Goal: Task Accomplishment & Management: Use online tool/utility

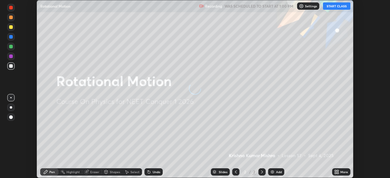
scroll to position [178, 390]
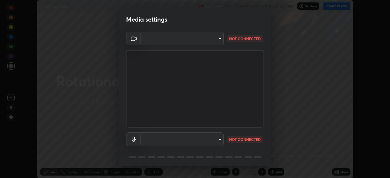
type input "1bbcfe3b1127be24ba7fa125fb83cb152f85e15c96893178e4a5d271d47187f7"
type input "default"
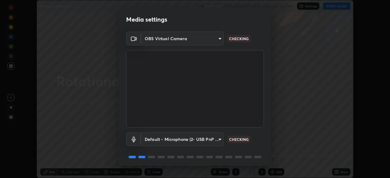
scroll to position [22, 0]
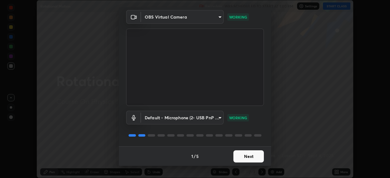
click at [249, 156] on button "Next" at bounding box center [248, 156] width 30 height 12
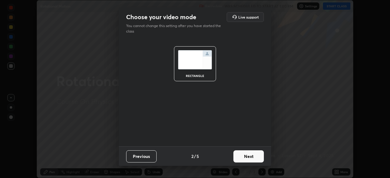
scroll to position [0, 0]
click at [250, 156] on button "Next" at bounding box center [248, 156] width 30 height 12
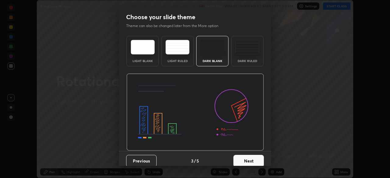
click at [250, 156] on button "Next" at bounding box center [248, 161] width 30 height 12
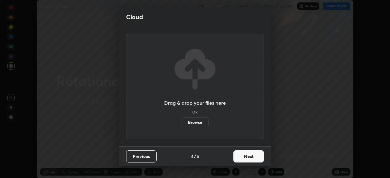
click at [252, 157] on button "Next" at bounding box center [248, 156] width 30 height 12
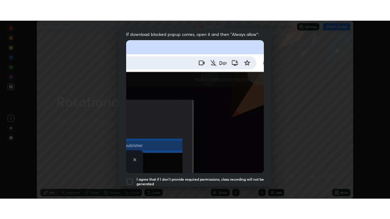
scroll to position [146, 0]
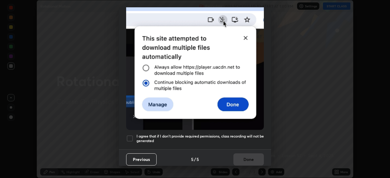
click at [127, 136] on div at bounding box center [129, 138] width 7 height 7
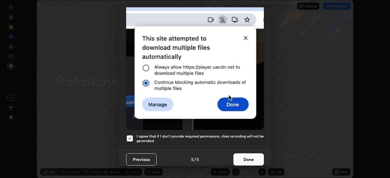
click at [247, 157] on button "Done" at bounding box center [248, 160] width 30 height 12
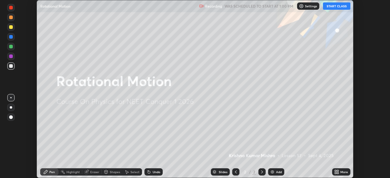
click at [342, 5] on button "START CLASS" at bounding box center [336, 5] width 27 height 7
click at [342, 171] on div "More" at bounding box center [344, 172] width 8 height 3
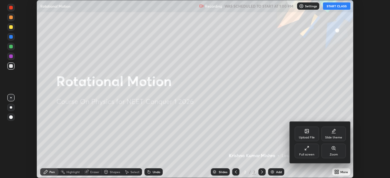
click at [312, 153] on div "Full screen" at bounding box center [306, 154] width 15 height 3
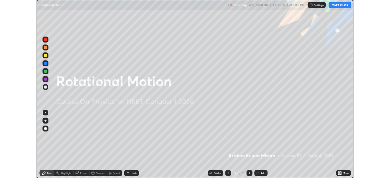
scroll to position [219, 390]
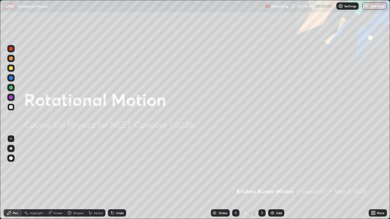
click at [279, 178] on div "Add" at bounding box center [276, 213] width 16 height 7
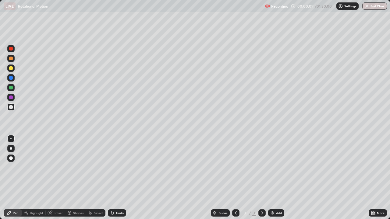
click at [119, 178] on div "Undo" at bounding box center [120, 213] width 8 height 3
click at [77, 178] on div "Shapes" at bounding box center [78, 213] width 10 height 3
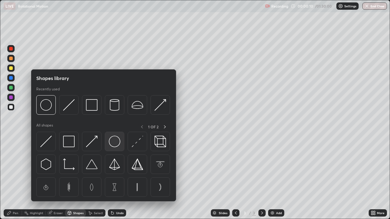
click at [113, 143] on img at bounding box center [115, 142] width 12 height 12
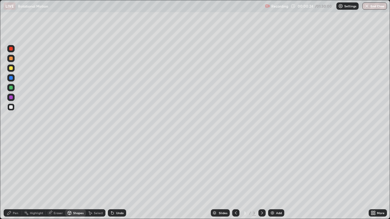
click at [76, 178] on div "Shapes" at bounding box center [78, 213] width 10 height 3
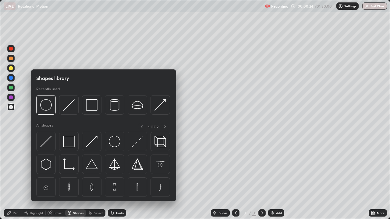
click at [48, 141] on img at bounding box center [46, 142] width 12 height 12
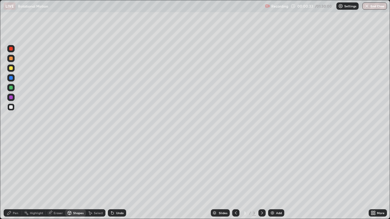
click at [118, 178] on div "Undo" at bounding box center [120, 213] width 8 height 3
click at [15, 178] on div "Pen" at bounding box center [13, 213] width 18 height 7
click at [116, 178] on div "Undo" at bounding box center [117, 213] width 18 height 7
click at [279, 178] on div "Add" at bounding box center [279, 213] width 6 height 3
click at [75, 178] on div "Shapes" at bounding box center [78, 213] width 10 height 3
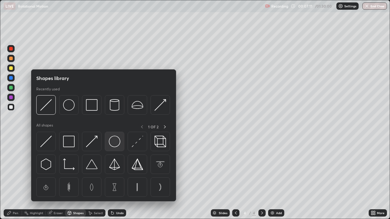
click at [113, 142] on img at bounding box center [115, 142] width 12 height 12
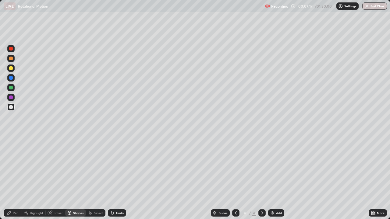
click at [98, 178] on div "Select" at bounding box center [98, 213] width 9 height 3
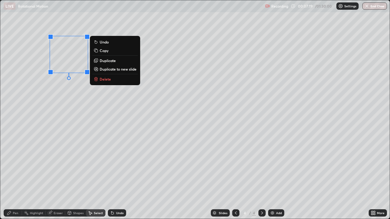
click at [105, 62] on p "Duplicate" at bounding box center [108, 60] width 16 height 5
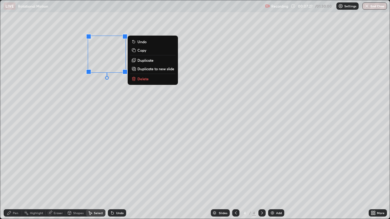
click at [101, 96] on div "0 ° Undo Copy Duplicate Duplicate to new slide Delete" at bounding box center [194, 109] width 389 height 219
click at [141, 60] on p "Duplicate" at bounding box center [145, 60] width 16 height 5
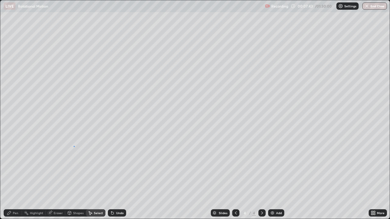
click at [74, 147] on div "0 ° Undo Copy Duplicate Duplicate to new slide Delete" at bounding box center [194, 109] width 389 height 219
click at [78, 178] on div "Shapes" at bounding box center [78, 213] width 10 height 3
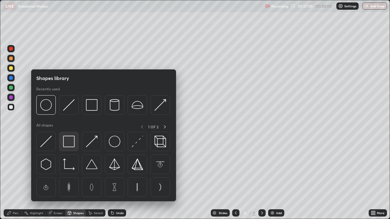
click at [66, 141] on img at bounding box center [69, 142] width 12 height 12
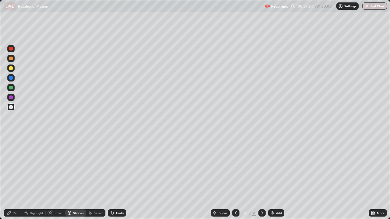
click at [120, 178] on div "Undo" at bounding box center [120, 213] width 8 height 3
click at [17, 178] on div "Pen" at bounding box center [13, 213] width 18 height 7
click at [11, 67] on div at bounding box center [11, 68] width 4 height 4
click at [78, 178] on div "Shapes" at bounding box center [78, 213] width 10 height 3
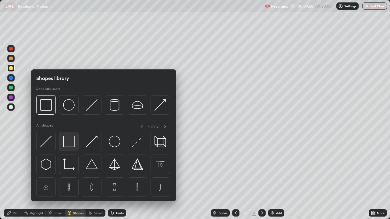
click at [70, 141] on img at bounding box center [69, 142] width 12 height 12
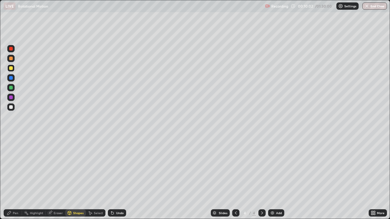
click at [97, 178] on div "Select" at bounding box center [98, 213] width 9 height 3
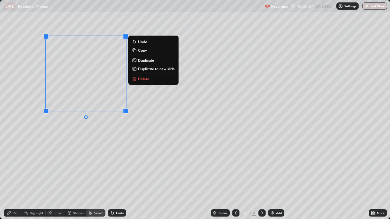
click at [144, 61] on p "Duplicate" at bounding box center [146, 60] width 16 height 5
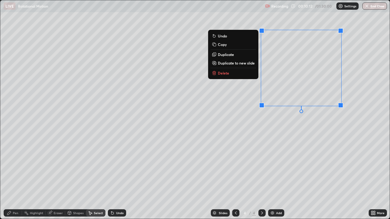
click at [58, 178] on div "Eraser" at bounding box center [58, 213] width 9 height 3
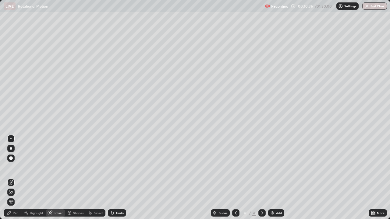
click at [16, 178] on div "Pen" at bounding box center [13, 213] width 18 height 7
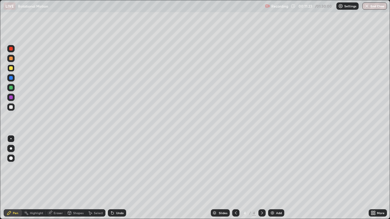
click at [118, 178] on div "Undo" at bounding box center [120, 213] width 8 height 3
click at [117, 178] on div "Undo" at bounding box center [120, 213] width 8 height 3
click at [118, 178] on div "Undo" at bounding box center [120, 213] width 8 height 3
click at [116, 178] on div "Undo" at bounding box center [117, 213] width 18 height 7
click at [117, 178] on div "Undo" at bounding box center [120, 213] width 8 height 3
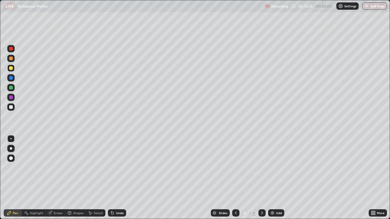
click at [117, 178] on div "Undo" at bounding box center [120, 213] width 8 height 3
click at [116, 178] on div "Undo" at bounding box center [120, 213] width 8 height 3
click at [118, 178] on div "Undo" at bounding box center [120, 213] width 8 height 3
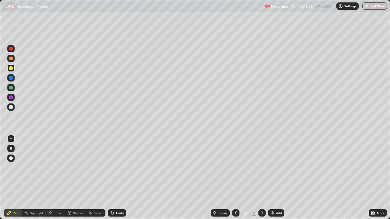
click at [118, 178] on div "Undo" at bounding box center [120, 213] width 8 height 3
click at [119, 178] on div "Undo" at bounding box center [120, 213] width 8 height 3
click at [116, 178] on div "Undo" at bounding box center [117, 213] width 18 height 7
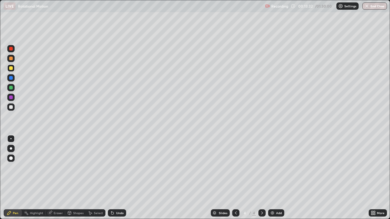
click at [120, 178] on div "Undo" at bounding box center [120, 213] width 8 height 3
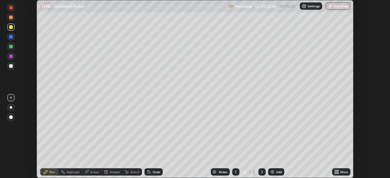
scroll to position [30280, 30068]
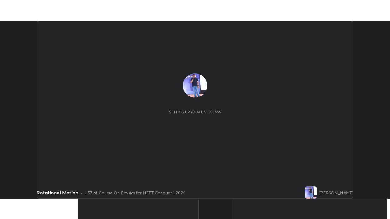
scroll to position [178, 390]
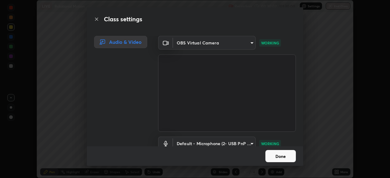
click at [284, 158] on button "Done" at bounding box center [280, 156] width 30 height 12
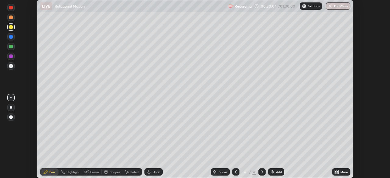
click at [340, 171] on div "More" at bounding box center [344, 172] width 8 height 3
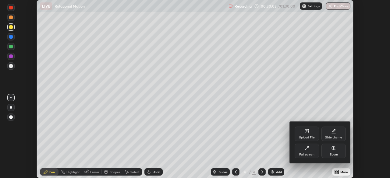
click at [313, 150] on div "Full screen" at bounding box center [307, 151] width 24 height 15
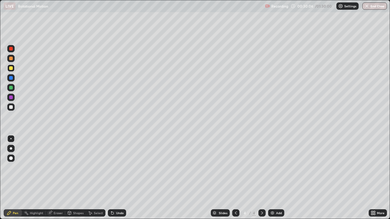
scroll to position [219, 390]
click at [118, 178] on div "Undo" at bounding box center [120, 213] width 8 height 3
click at [57, 178] on div "Eraser" at bounding box center [58, 213] width 9 height 3
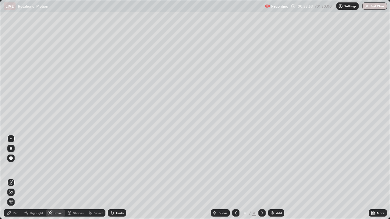
click at [15, 178] on div "Pen" at bounding box center [13, 213] width 18 height 7
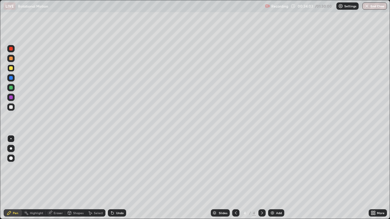
click at [59, 178] on div "Eraser" at bounding box center [58, 213] width 9 height 3
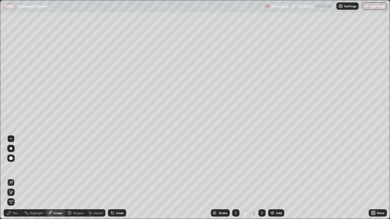
click at [15, 178] on div "Pen" at bounding box center [13, 213] width 18 height 7
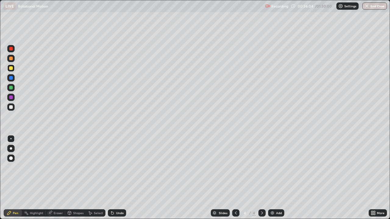
click at [61, 178] on div "Eraser" at bounding box center [58, 213] width 9 height 3
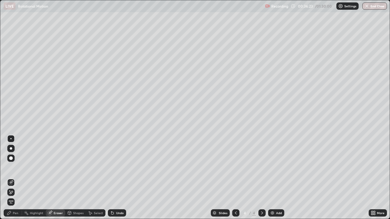
click at [14, 178] on div "Pen" at bounding box center [15, 213] width 5 height 3
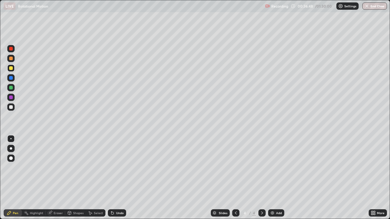
click at [121, 178] on div "Undo" at bounding box center [120, 213] width 8 height 3
click at [120, 178] on div "Undo" at bounding box center [120, 213] width 8 height 3
click at [56, 178] on div "Eraser" at bounding box center [58, 213] width 9 height 3
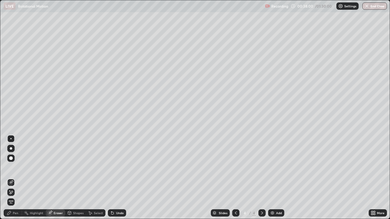
click at [15, 178] on div "Pen" at bounding box center [13, 213] width 18 height 7
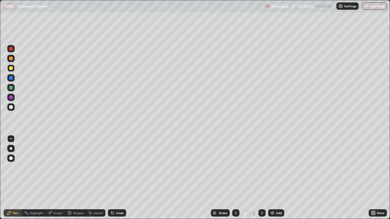
click at [280, 178] on div "Add" at bounding box center [279, 213] width 6 height 3
click at [74, 178] on div "Shapes" at bounding box center [78, 213] width 10 height 3
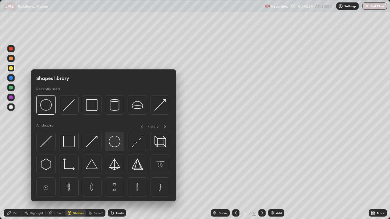
click at [114, 142] on img at bounding box center [115, 142] width 12 height 12
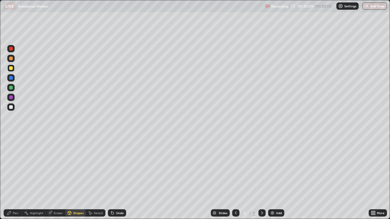
click at [118, 178] on div "Undo" at bounding box center [120, 213] width 8 height 3
click at [97, 178] on div "Select" at bounding box center [98, 213] width 9 height 3
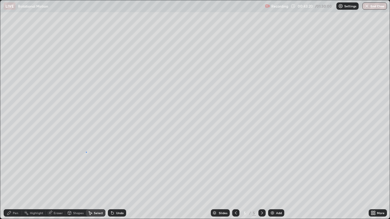
click at [86, 152] on div "0 ° Undo Copy Duplicate Duplicate to new slide Delete" at bounding box center [194, 109] width 389 height 219
click at [0, 0] on button "Delete" at bounding box center [0, 0] width 0 height 0
click at [121, 178] on div "Undo" at bounding box center [120, 213] width 8 height 3
click at [14, 178] on div "Pen" at bounding box center [15, 213] width 5 height 3
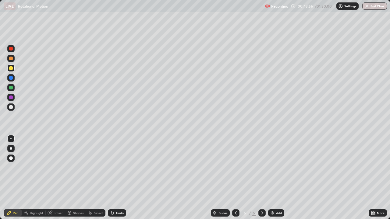
click at [78, 178] on div "Shapes" at bounding box center [78, 213] width 10 height 3
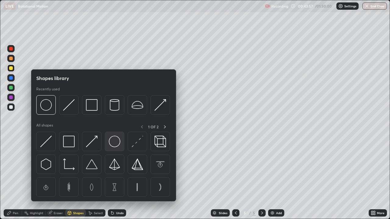
click at [115, 142] on img at bounding box center [115, 142] width 12 height 12
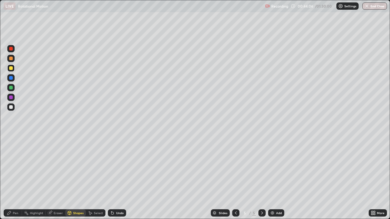
click at [16, 178] on div "Pen" at bounding box center [15, 213] width 5 height 3
click at [99, 178] on div "Select" at bounding box center [98, 213] width 9 height 3
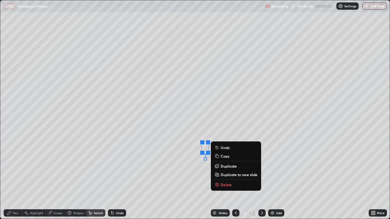
click at [226, 178] on p "Delete" at bounding box center [226, 184] width 11 height 5
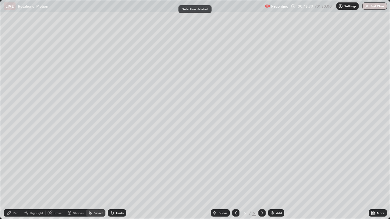
click at [14, 178] on div "Pen" at bounding box center [15, 213] width 5 height 3
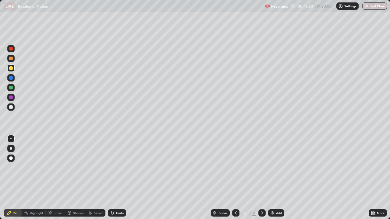
click at [58, 178] on div "Eraser" at bounding box center [58, 213] width 9 height 3
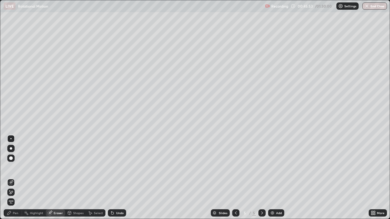
click at [17, 178] on div "Pen" at bounding box center [15, 213] width 5 height 3
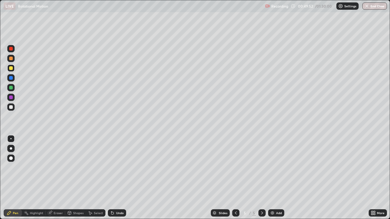
click at [275, 178] on div "Add" at bounding box center [276, 213] width 16 height 7
click at [119, 178] on div "Undo" at bounding box center [120, 213] width 8 height 3
click at [56, 178] on div "Eraser" at bounding box center [58, 213] width 9 height 3
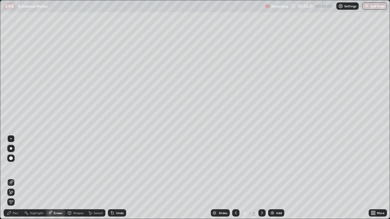
click at [14, 178] on div "Pen" at bounding box center [15, 213] width 5 height 3
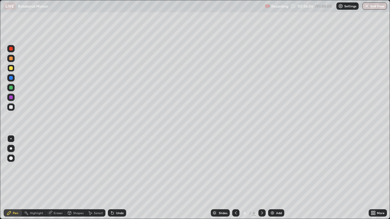
click at [116, 178] on div "Undo" at bounding box center [120, 213] width 8 height 3
click at [58, 178] on div "Eraser" at bounding box center [58, 213] width 9 height 3
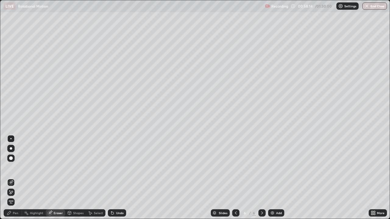
click at [16, 178] on div "Pen" at bounding box center [15, 213] width 5 height 3
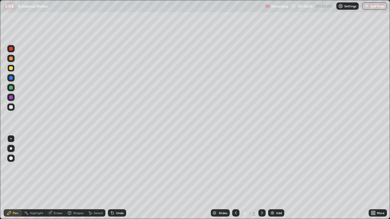
click at [227, 178] on div "Slides" at bounding box center [220, 213] width 19 height 7
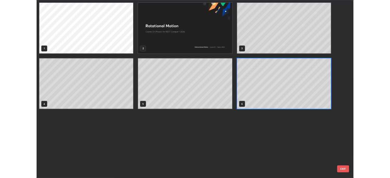
scroll to position [217, 386]
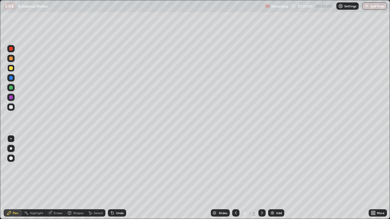
click at [277, 178] on div "Add" at bounding box center [276, 213] width 16 height 7
click at [117, 178] on div "Undo" at bounding box center [117, 213] width 18 height 7
click at [119, 178] on div "Undo" at bounding box center [120, 213] width 8 height 3
click at [121, 178] on div "Undo" at bounding box center [117, 213] width 18 height 7
click at [119, 178] on div "Undo" at bounding box center [120, 213] width 8 height 3
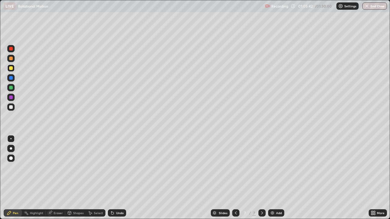
click at [119, 178] on div "Undo" at bounding box center [117, 213] width 18 height 7
click at [119, 178] on div "Undo" at bounding box center [120, 213] width 8 height 3
click at [280, 178] on div "Add" at bounding box center [276, 213] width 16 height 7
click at [78, 178] on div "Shapes" at bounding box center [78, 213] width 10 height 3
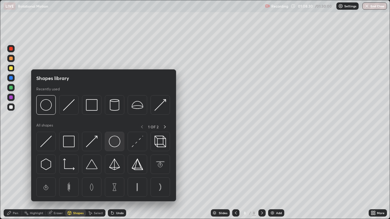
click at [113, 141] on img at bounding box center [115, 142] width 12 height 12
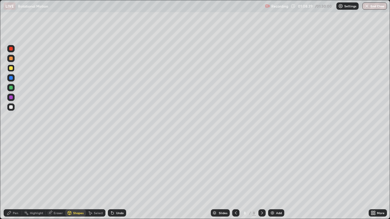
click at [77, 178] on div "Shapes" at bounding box center [78, 213] width 10 height 3
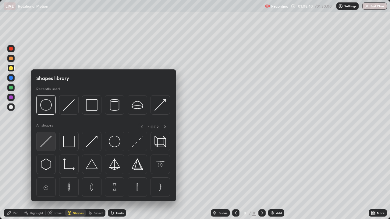
click at [48, 141] on img at bounding box center [46, 142] width 12 height 12
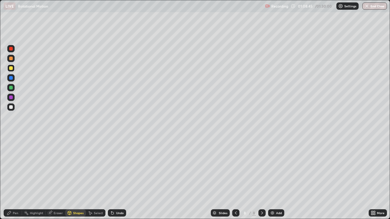
click at [15, 178] on div "Pen" at bounding box center [15, 213] width 5 height 3
click at [119, 178] on div "Undo" at bounding box center [120, 213] width 8 height 3
click at [235, 178] on icon at bounding box center [235, 213] width 5 height 5
click at [261, 178] on icon at bounding box center [262, 213] width 5 height 5
click at [276, 178] on div "Add" at bounding box center [279, 213] width 6 height 3
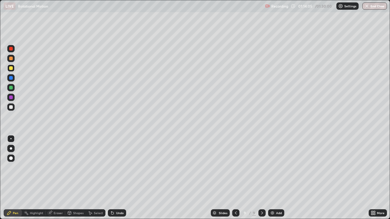
click at [9, 59] on div at bounding box center [11, 59] width 4 height 4
click at [115, 178] on div "Undo" at bounding box center [117, 213] width 18 height 7
click at [116, 178] on div "Undo" at bounding box center [120, 213] width 8 height 3
click at [276, 178] on div "Add" at bounding box center [276, 213] width 16 height 7
click at [58, 178] on div "Eraser" at bounding box center [58, 213] width 9 height 3
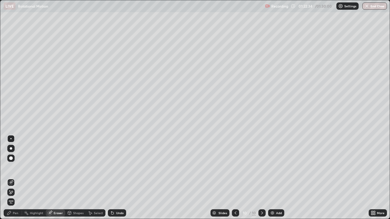
click at [77, 178] on div "Shapes" at bounding box center [75, 213] width 21 height 7
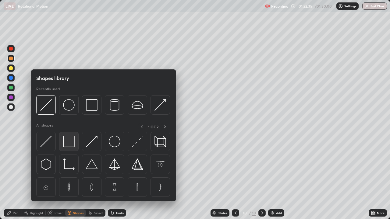
click at [70, 144] on img at bounding box center [69, 142] width 12 height 12
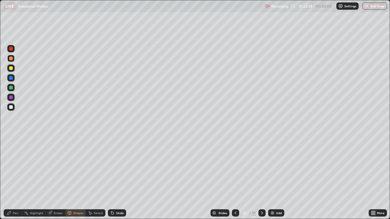
click at [16, 178] on div "Pen" at bounding box center [15, 213] width 5 height 3
click at [111, 178] on icon at bounding box center [111, 212] width 1 height 1
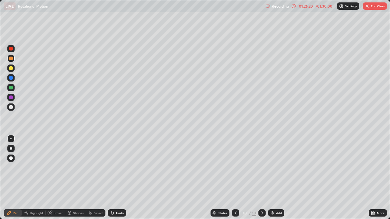
click at [59, 178] on div "Eraser" at bounding box center [58, 213] width 9 height 3
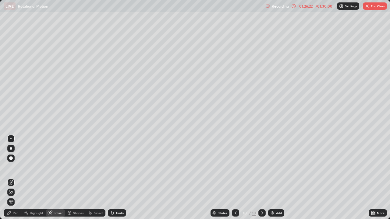
click at [15, 178] on div "Pen" at bounding box center [13, 213] width 18 height 7
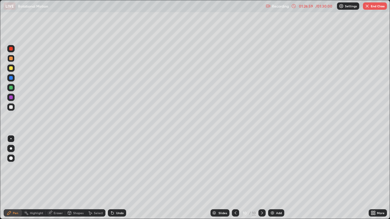
click at [376, 7] on button "End Class" at bounding box center [375, 5] width 24 height 7
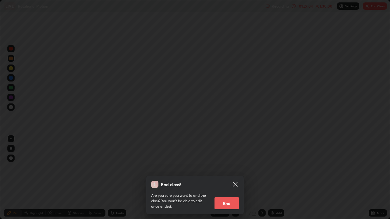
click at [237, 178] on icon at bounding box center [235, 184] width 5 height 5
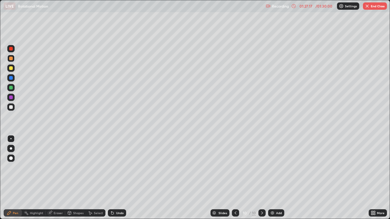
click at [378, 7] on button "End Class" at bounding box center [375, 5] width 24 height 7
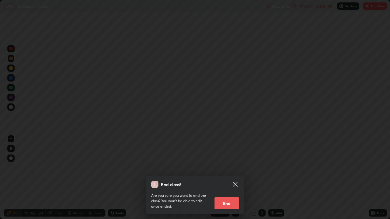
click at [226, 178] on button "End" at bounding box center [226, 203] width 24 height 12
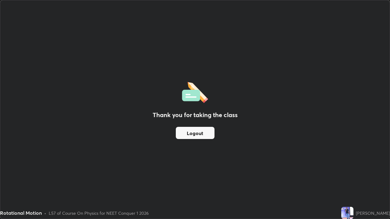
click at [203, 135] on button "Logout" at bounding box center [195, 133] width 39 height 12
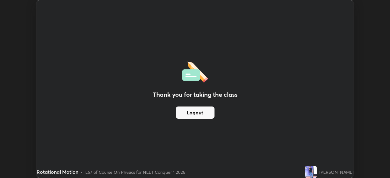
scroll to position [30280, 30068]
